Goal: Task Accomplishment & Management: Manage account settings

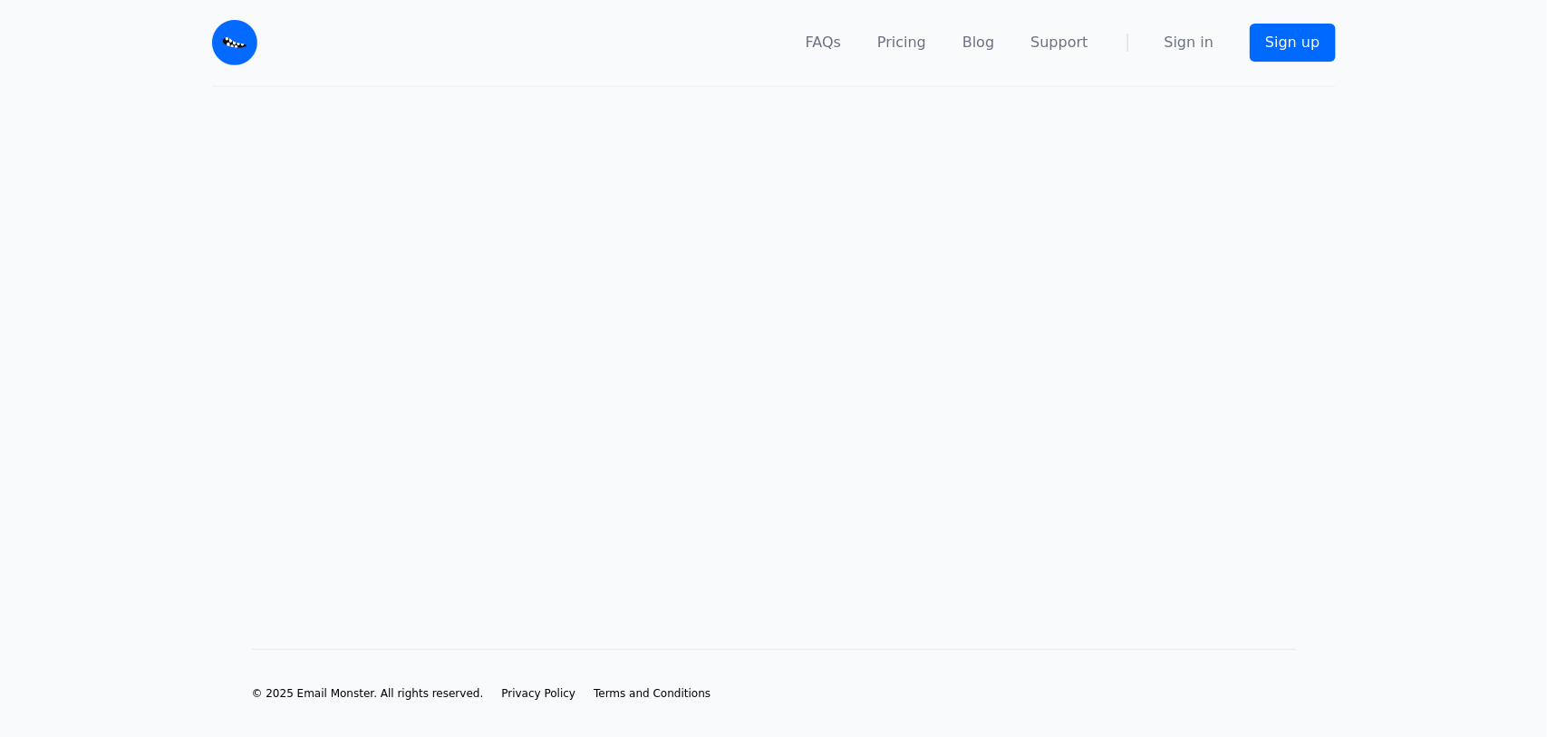
click at [940, 227] on main at bounding box center [773, 339] width 1547 height 504
drag, startPoint x: 719, startPoint y: 223, endPoint x: 757, endPoint y: 191, distance: 49.5
click at [719, 222] on main at bounding box center [773, 339] width 1547 height 504
click at [877, 129] on main at bounding box center [773, 339] width 1547 height 504
drag, startPoint x: 1078, startPoint y: 110, endPoint x: 1142, endPoint y: 106, distance: 63.5
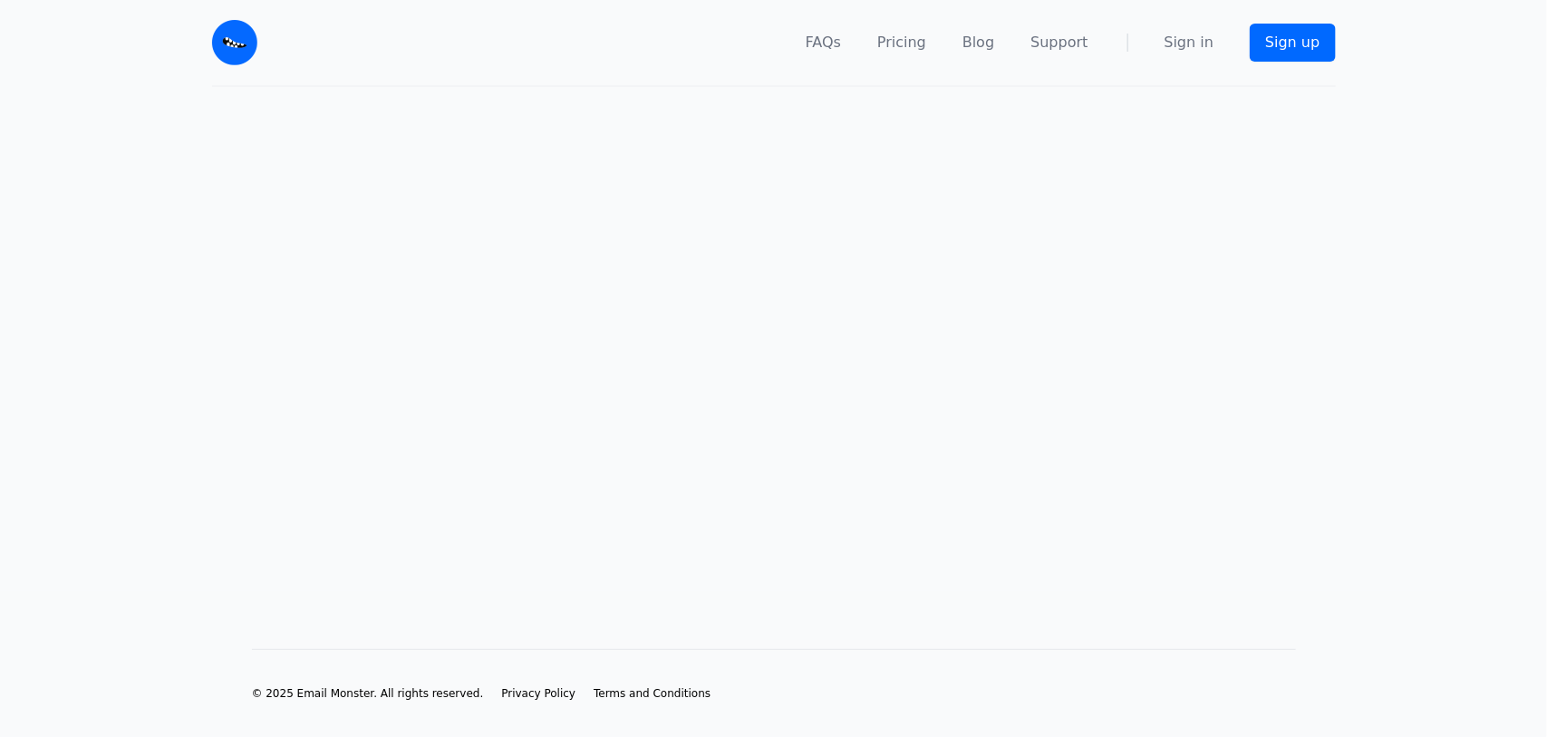
click at [1101, 113] on main at bounding box center [773, 339] width 1547 height 504
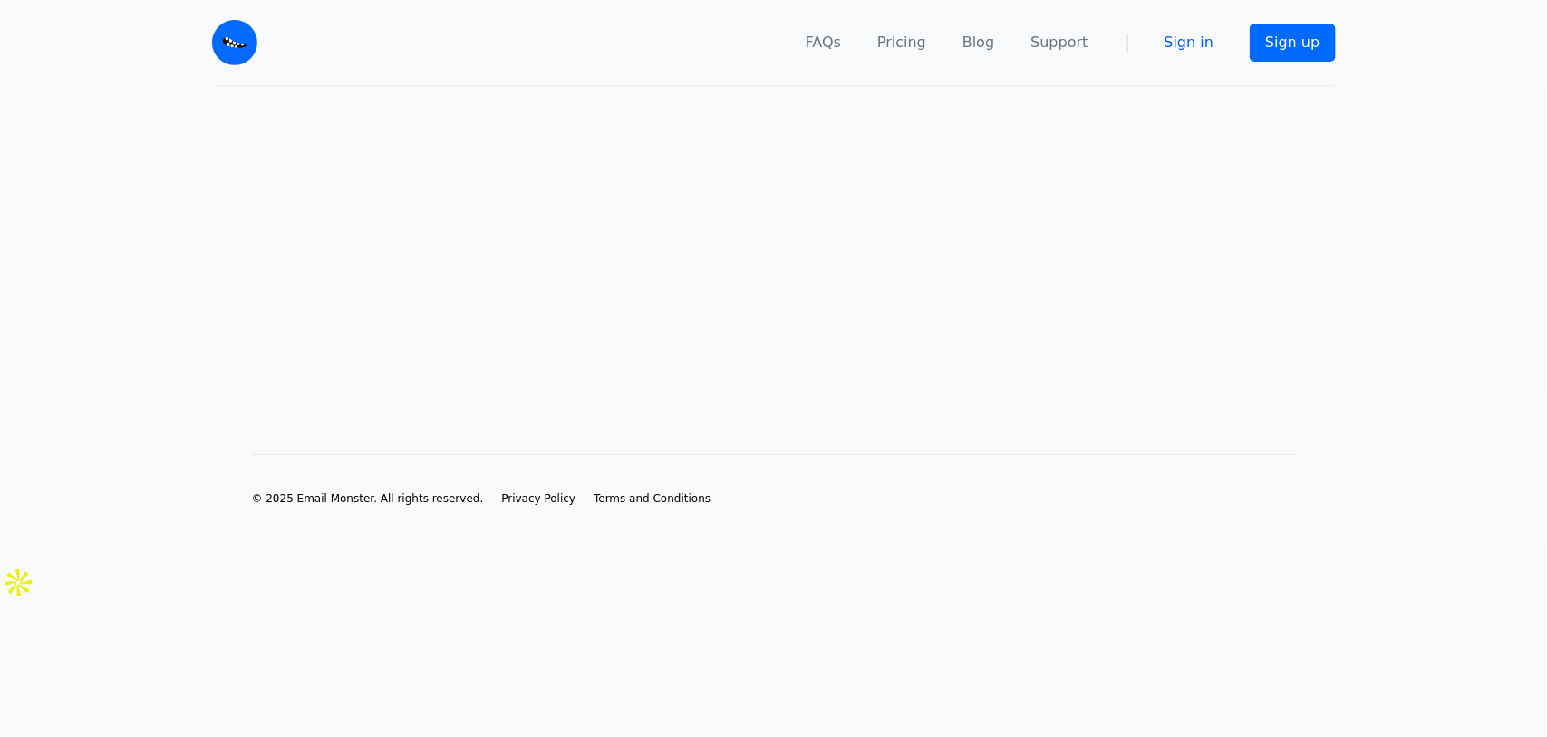
click at [1196, 37] on link "Sign in" at bounding box center [1189, 43] width 50 height 22
